Goal: Check status

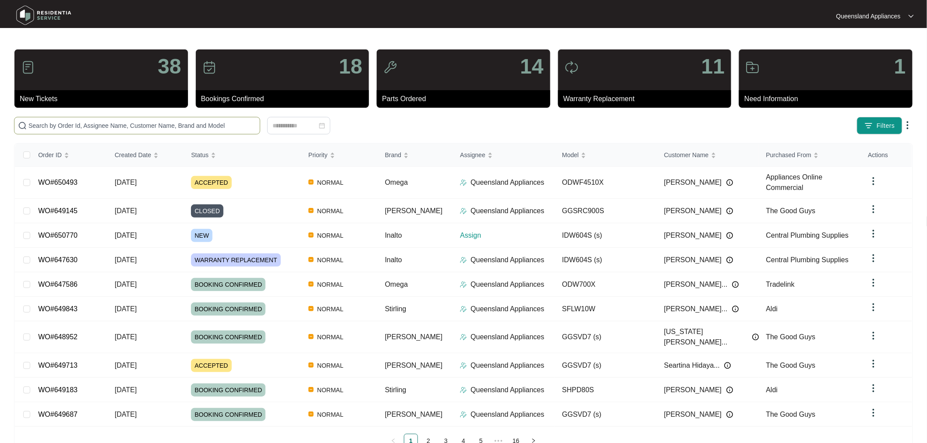
click at [149, 131] on span at bounding box center [137, 126] width 246 height 18
click at [149, 125] on input "text" at bounding box center [142, 126] width 228 height 10
paste input "647630"
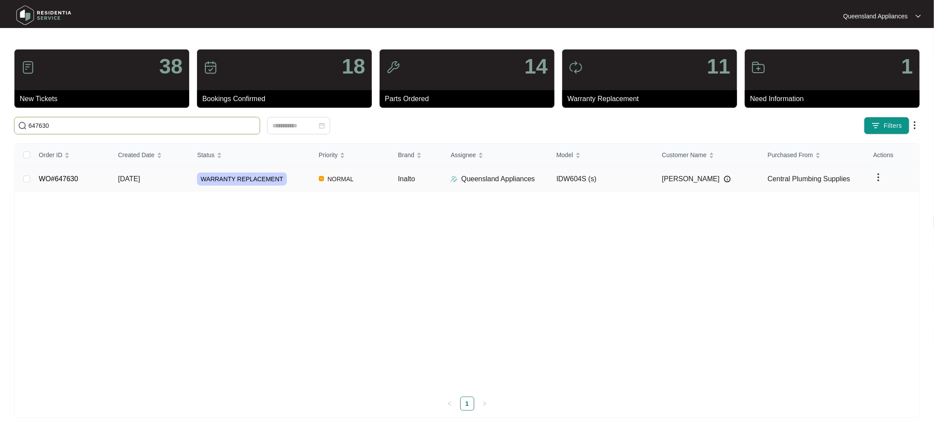
type input "647630"
click at [68, 176] on link "WO#647630" at bounding box center [58, 178] width 39 height 7
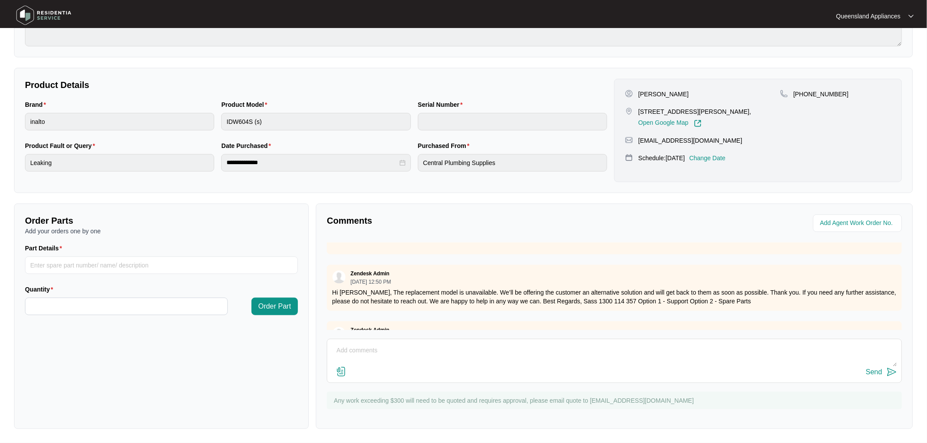
scroll to position [570, 0]
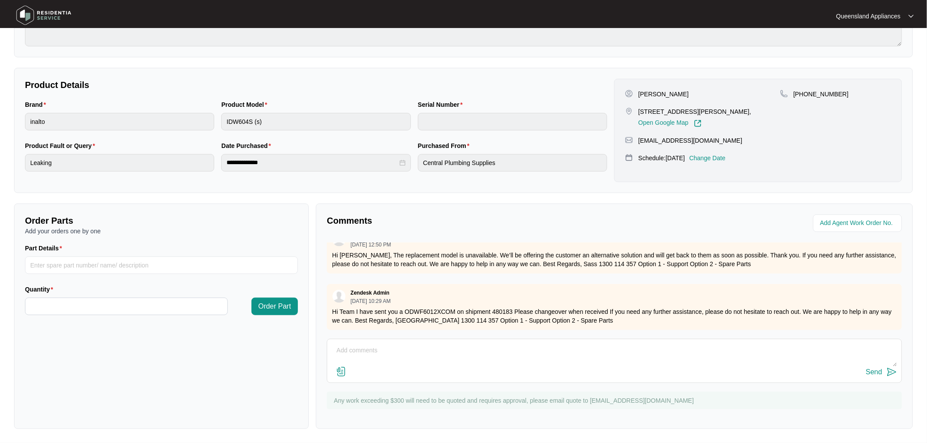
click at [431, 308] on p "Hi Team I have sent you a ODWF6012XCOM on shipment 480183 Please changeover whe…" at bounding box center [614, 317] width 565 height 18
copy p "ODWF6012XCOM"
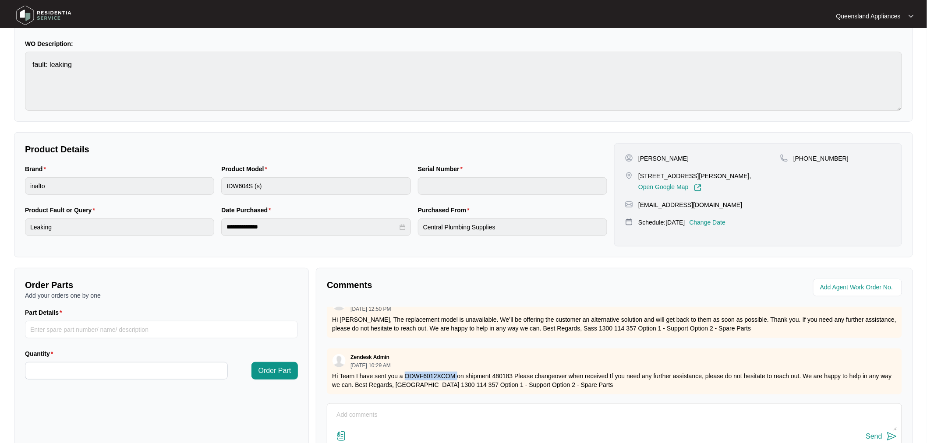
scroll to position [0, 0]
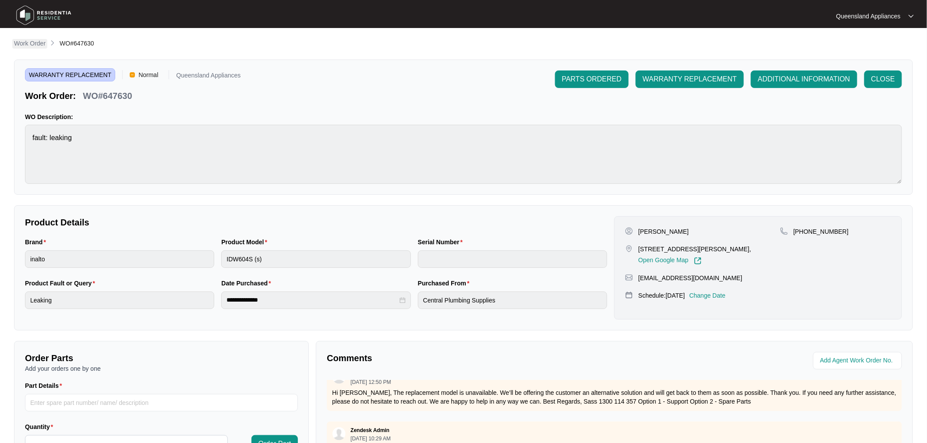
click at [36, 42] on p "Work Order" at bounding box center [30, 43] width 32 height 9
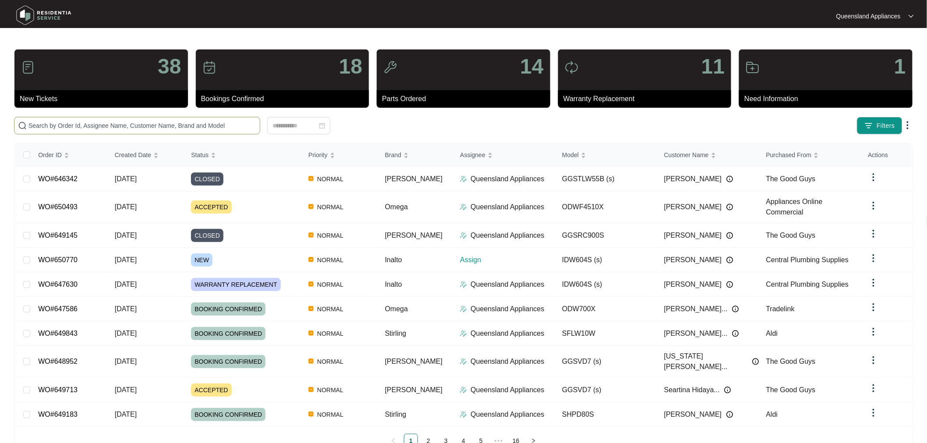
click at [86, 120] on span at bounding box center [137, 126] width 246 height 18
paste input "650770"
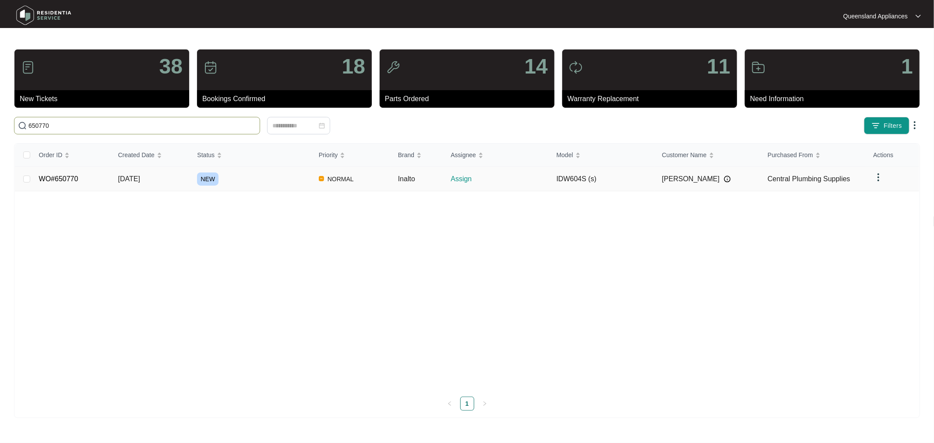
type input "650770"
click at [67, 183] on td "WO#650770" at bounding box center [71, 179] width 79 height 25
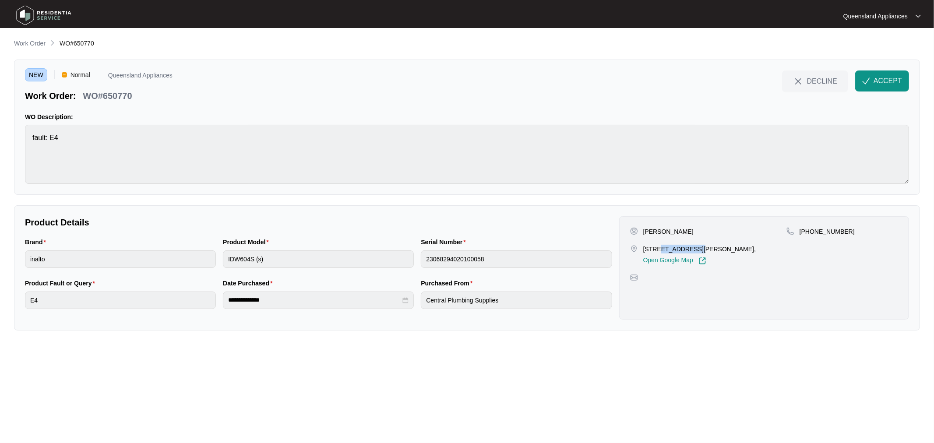
drag, startPoint x: 655, startPoint y: 248, endPoint x: 688, endPoint y: 248, distance: 32.9
click at [688, 248] on p "[STREET_ADDRESS][PERSON_NAME]," at bounding box center [699, 249] width 113 height 9
copy p "41, 83 [PERSON_NAME]"
click at [140, 255] on div "Brand inalto Product Model IDW604S (s) Serial Number 23068294020100058" at bounding box center [318, 257] width 594 height 41
click at [877, 80] on span "ACCEPT" at bounding box center [888, 81] width 28 height 11
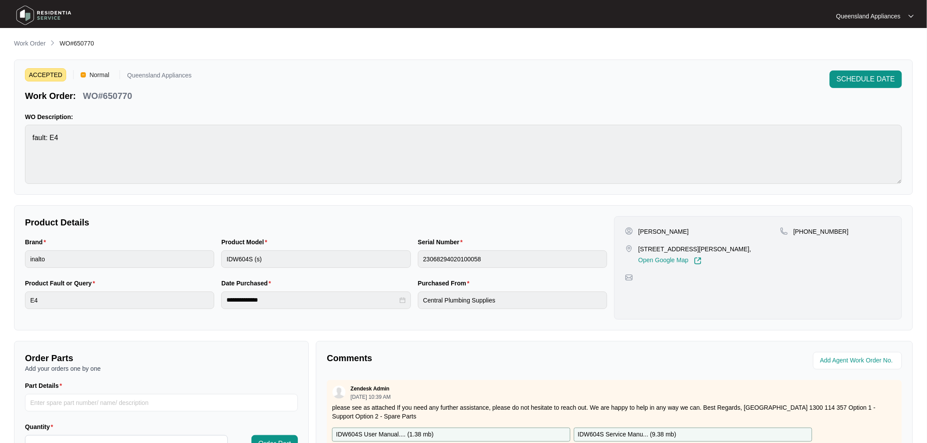
click at [82, 42] on span "WO#650770" at bounding box center [77, 43] width 35 height 7
click at [84, 44] on span "WO#650770" at bounding box center [77, 43] width 35 height 7
copy span "650770"
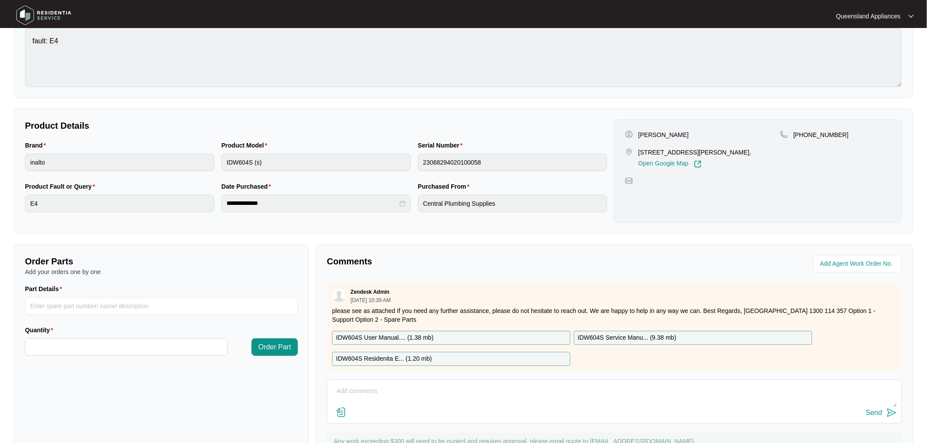
scroll to position [97, 0]
click at [820, 132] on p "[PHONE_NUMBER]" at bounding box center [820, 134] width 55 height 9
copy p "61448884274"
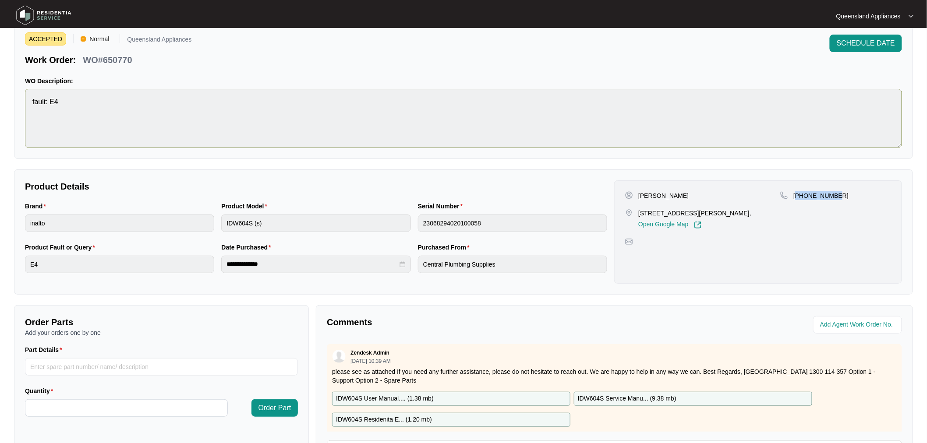
scroll to position [0, 0]
